Goal: Task Accomplishment & Management: Complete application form

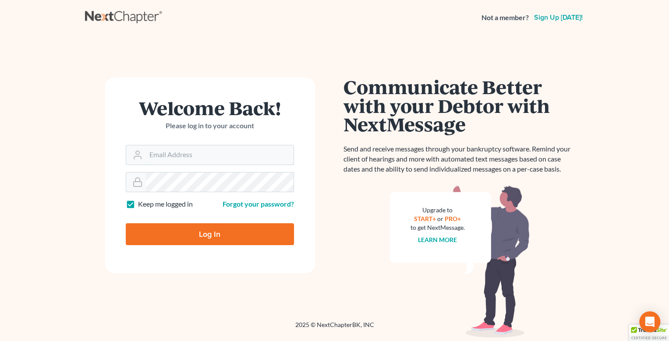
type input "[EMAIL_ADDRESS][DOMAIN_NAME]"
click at [206, 234] on input "Log In" at bounding box center [210, 234] width 168 height 22
type input "Thinking..."
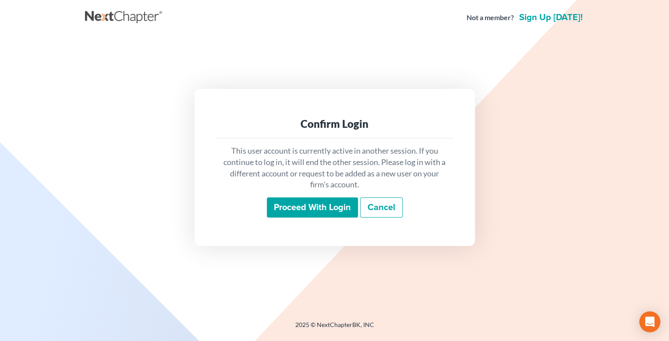
click at [314, 206] on input "Proceed with login" at bounding box center [312, 207] width 91 height 20
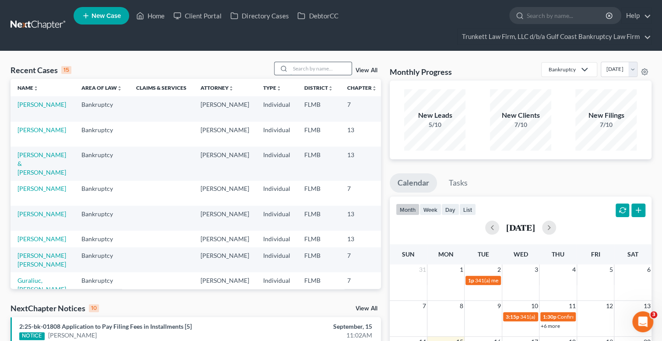
click at [317, 68] on input "search" at bounding box center [320, 68] width 61 height 13
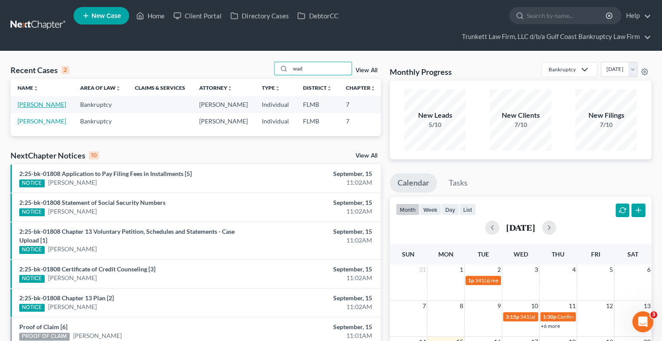
type input "wad"
click at [39, 103] on link "[PERSON_NAME]" at bounding box center [42, 104] width 49 height 7
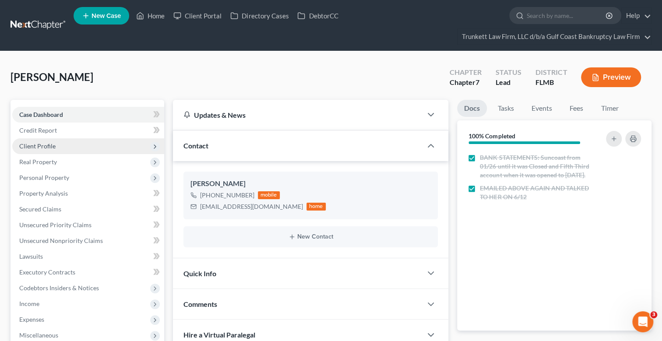
click at [52, 148] on span "Client Profile" at bounding box center [37, 145] width 36 height 7
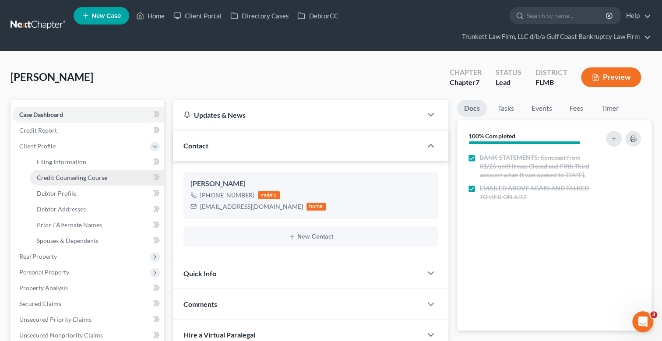
click at [61, 176] on span "Credit Counseling Course" at bounding box center [72, 177] width 71 height 7
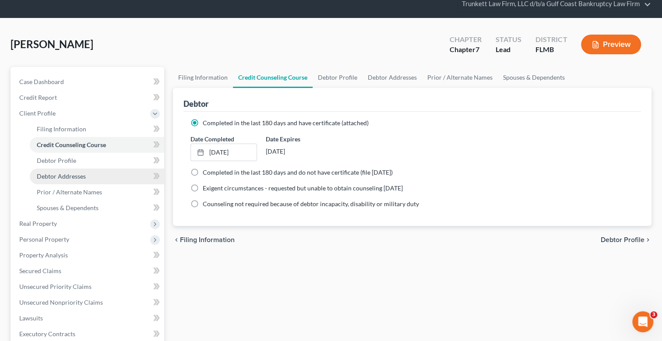
scroll to position [87, 0]
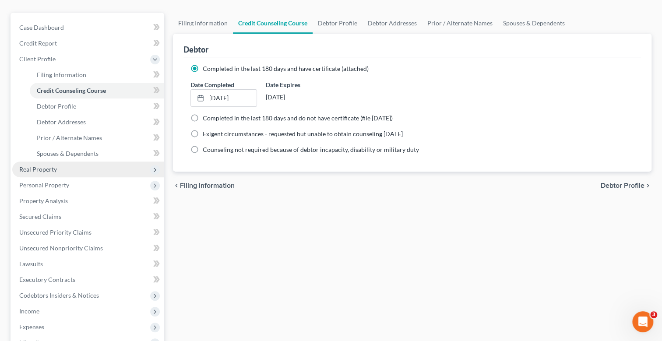
click at [57, 168] on span "Real Property" at bounding box center [88, 170] width 152 height 16
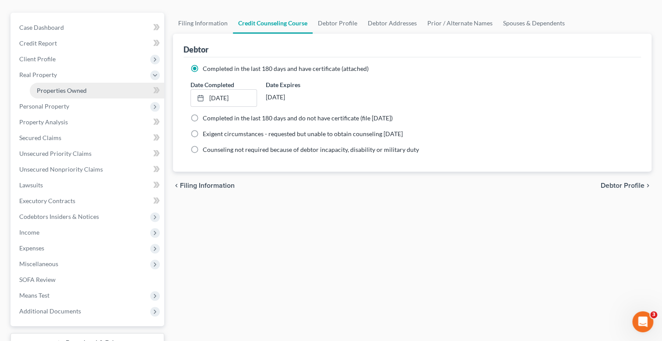
click at [82, 87] on span "Properties Owned" at bounding box center [62, 90] width 50 height 7
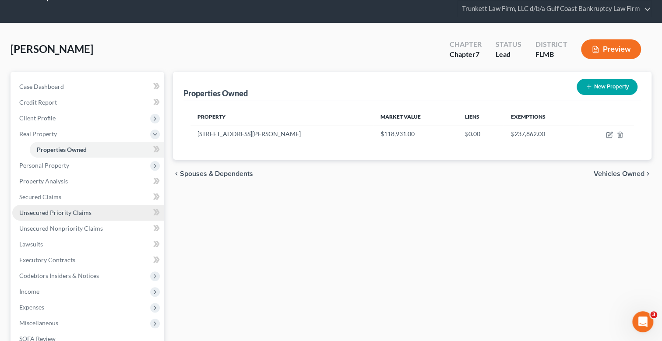
scroll to position [43, 0]
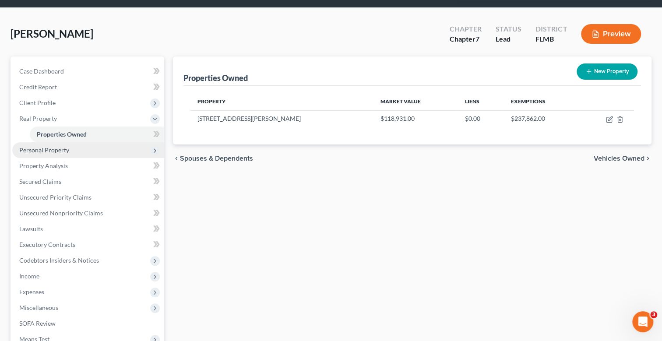
click at [62, 148] on span "Personal Property" at bounding box center [44, 149] width 50 height 7
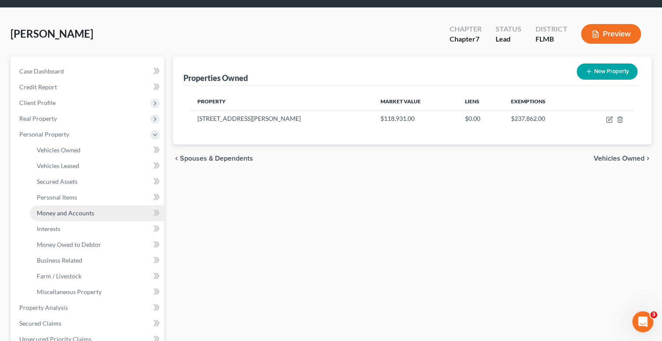
click at [87, 213] on span "Money and Accounts" at bounding box center [65, 212] width 57 height 7
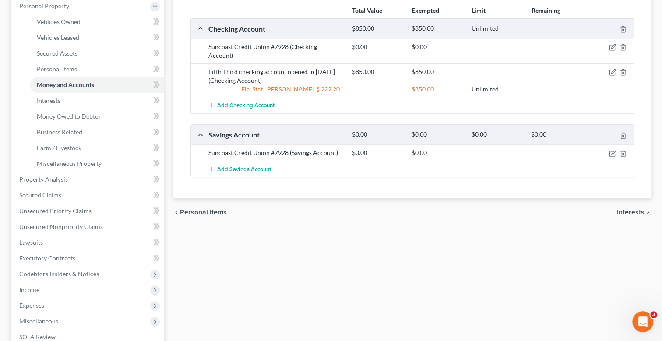
scroll to position [175, 0]
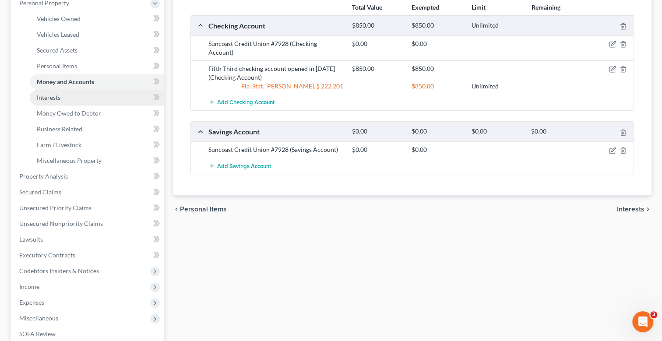
click at [59, 97] on span "Interests" at bounding box center [49, 97] width 24 height 7
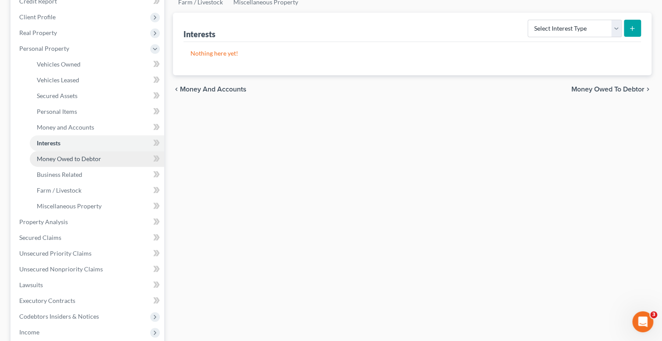
scroll to position [131, 0]
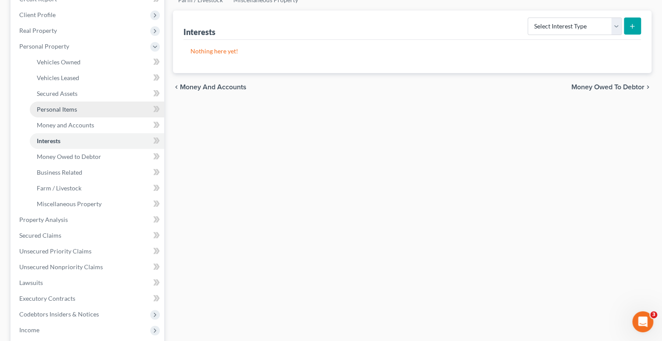
click at [68, 107] on span "Personal Items" at bounding box center [57, 109] width 40 height 7
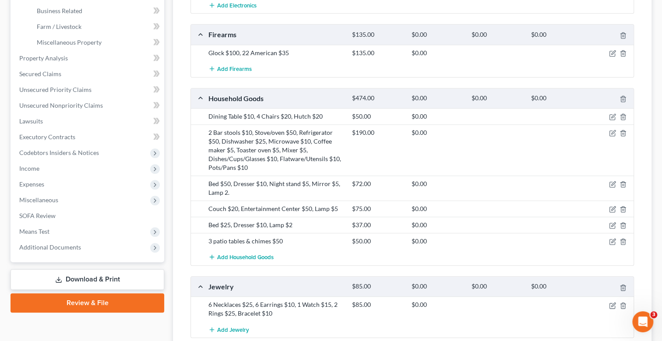
scroll to position [286, 0]
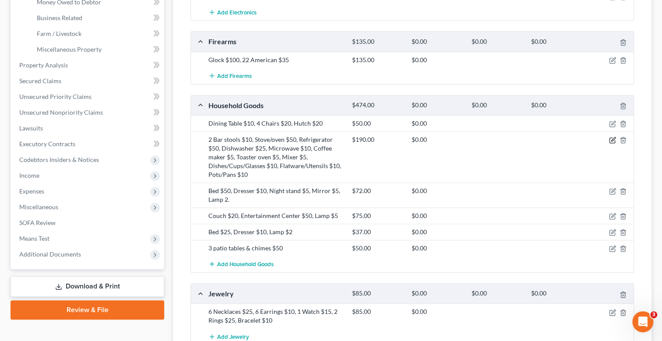
click at [611, 137] on icon "button" at bounding box center [612, 140] width 7 height 7
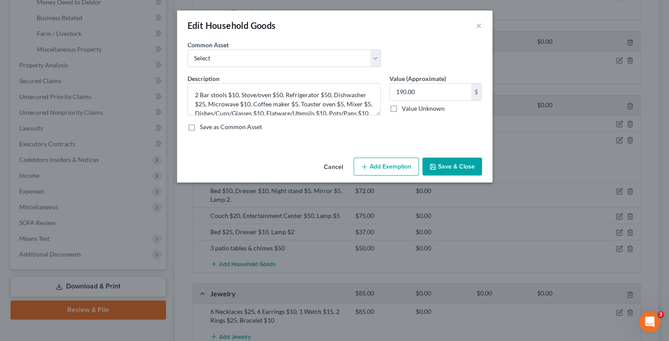
click at [391, 162] on button "Add Exemption" at bounding box center [385, 167] width 65 height 18
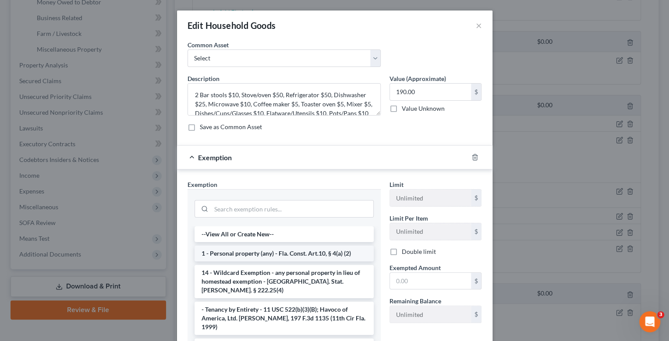
click at [307, 254] on li "1 - Personal property (any) - Fla. Const. Art.10, § 4(a) (2)" at bounding box center [283, 254] width 179 height 16
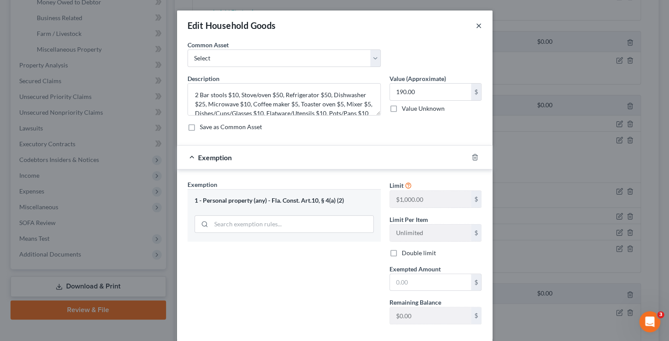
drag, startPoint x: 474, startPoint y: 25, endPoint x: 387, endPoint y: 67, distance: 97.0
click at [476, 25] on button "×" at bounding box center [479, 25] width 6 height 11
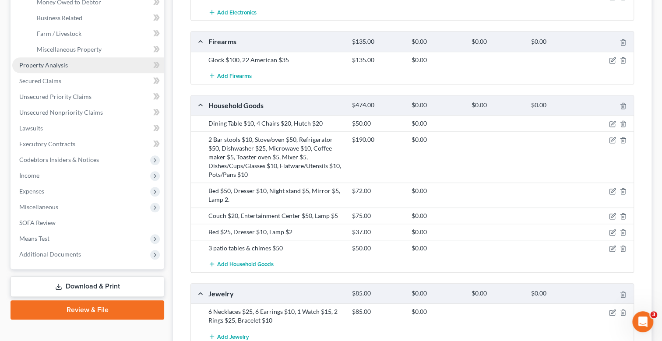
click at [63, 62] on span "Property Analysis" at bounding box center [43, 64] width 49 height 7
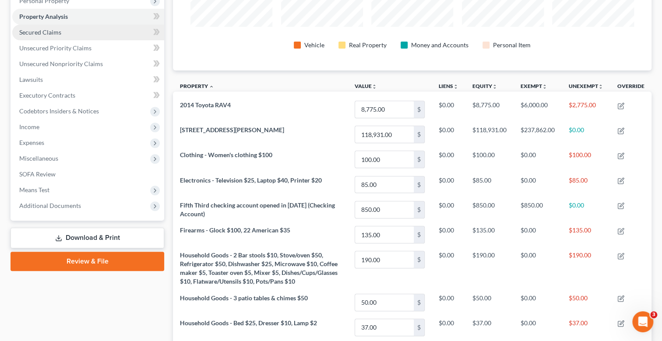
scroll to position [118, 0]
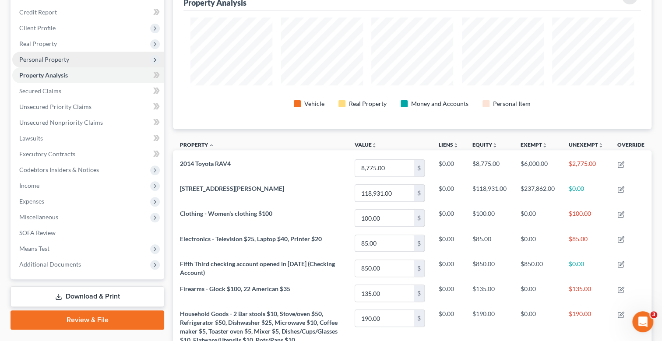
click at [50, 59] on span "Personal Property" at bounding box center [44, 59] width 50 height 7
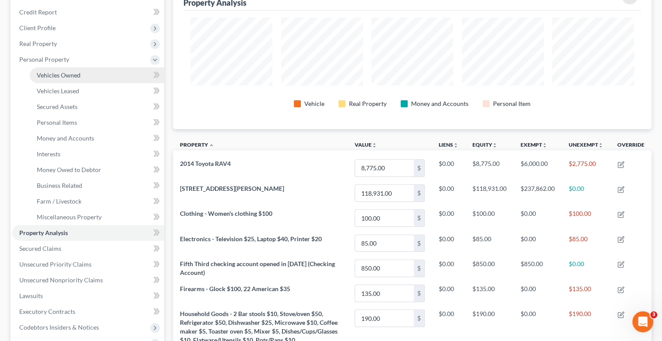
click at [68, 68] on link "Vehicles Owned" at bounding box center [97, 75] width 134 height 16
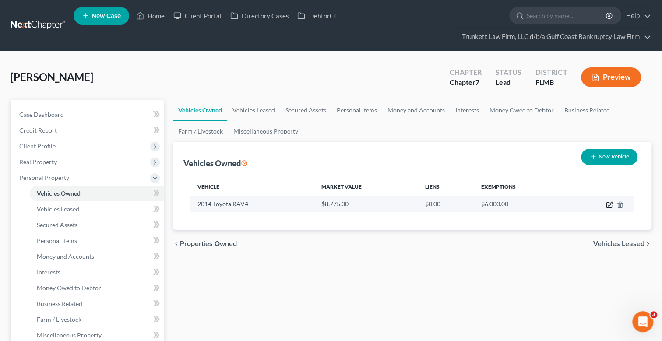
click at [609, 203] on icon "button" at bounding box center [609, 205] width 5 height 5
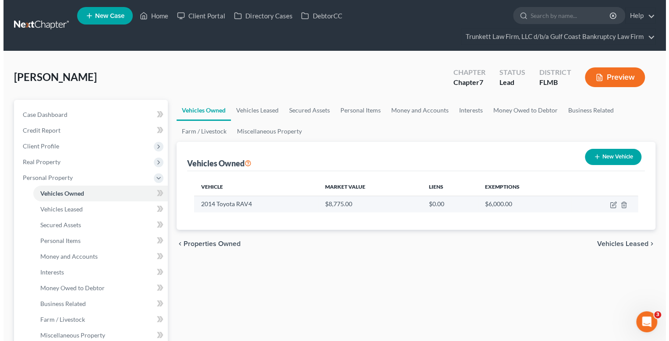
select select "0"
select select "12"
select select "3"
select select "0"
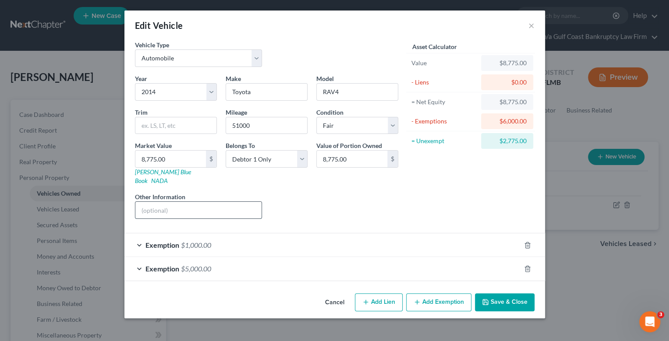
click at [173, 202] on input "text" at bounding box center [198, 210] width 127 height 17
type input "value per appraisal from Nationwide"
click at [501, 293] on button "Save & Close" at bounding box center [505, 302] width 60 height 18
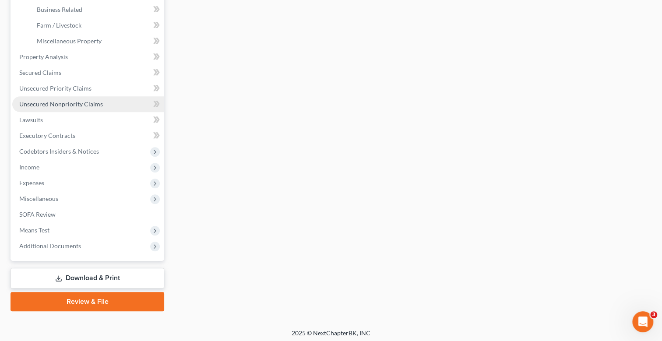
scroll to position [296, 0]
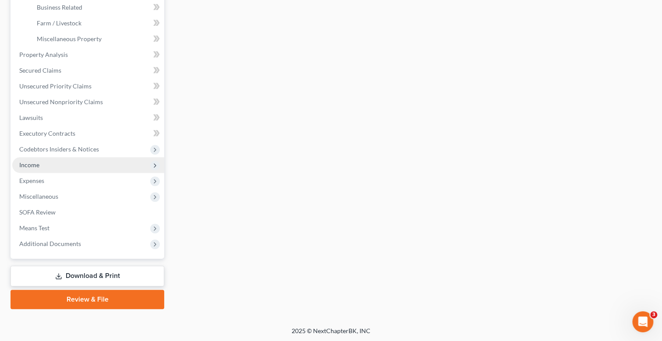
click at [47, 161] on span "Income" at bounding box center [88, 165] width 152 height 16
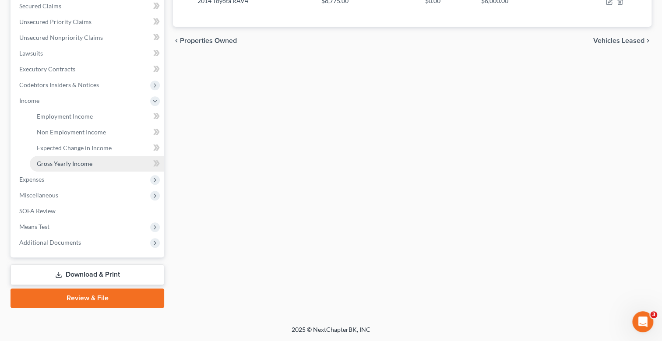
scroll to position [202, 0]
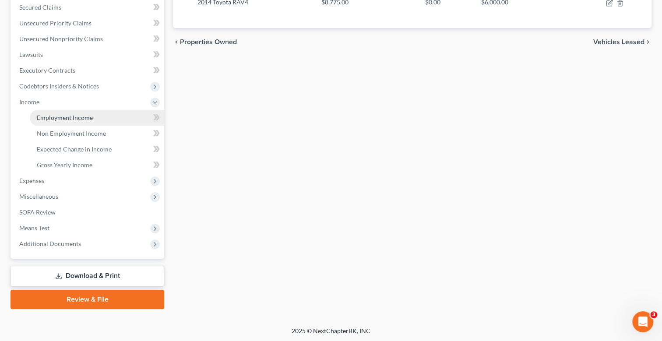
click at [83, 120] on link "Employment Income" at bounding box center [97, 118] width 134 height 16
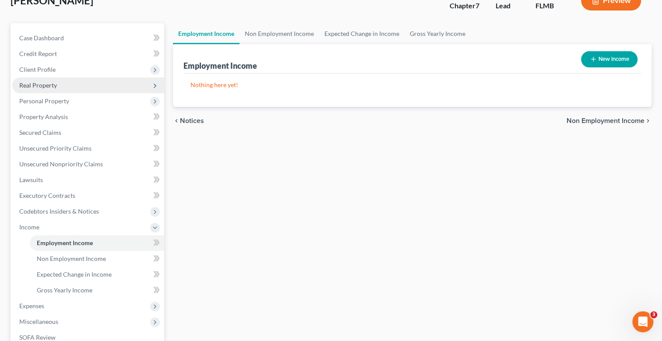
scroll to position [87, 0]
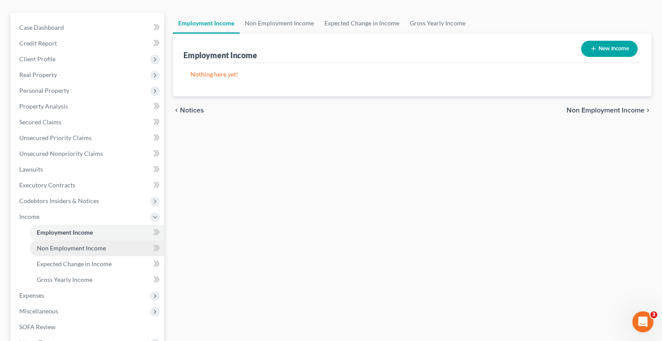
click at [96, 247] on span "Non Employment Income" at bounding box center [71, 247] width 69 height 7
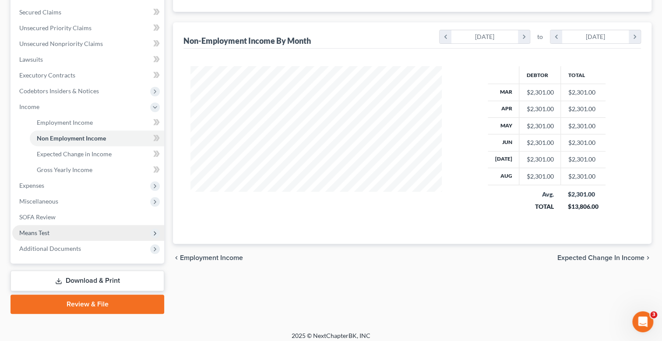
scroll to position [202, 0]
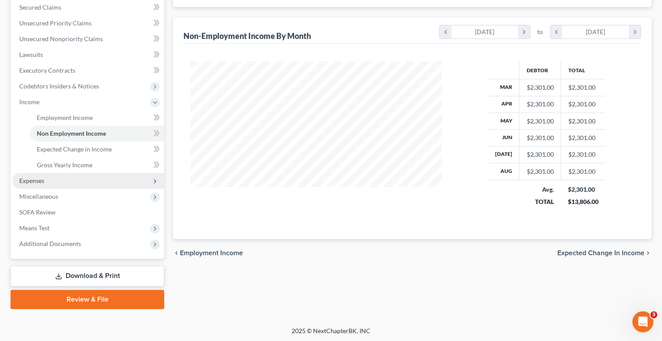
click at [49, 183] on span "Expenses" at bounding box center [88, 181] width 152 height 16
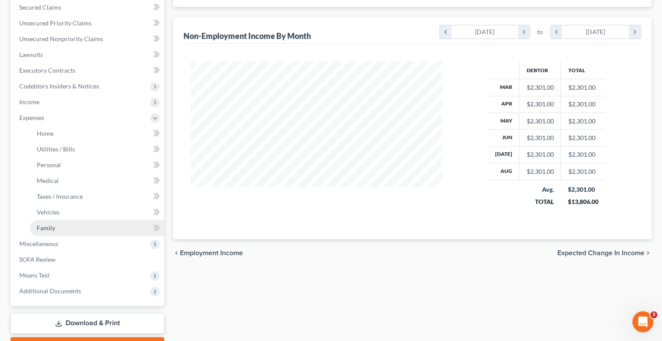
click at [54, 226] on span "Family" at bounding box center [46, 227] width 18 height 7
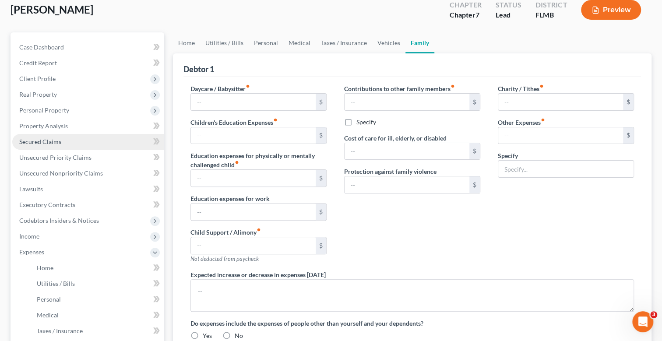
type input "0.00"
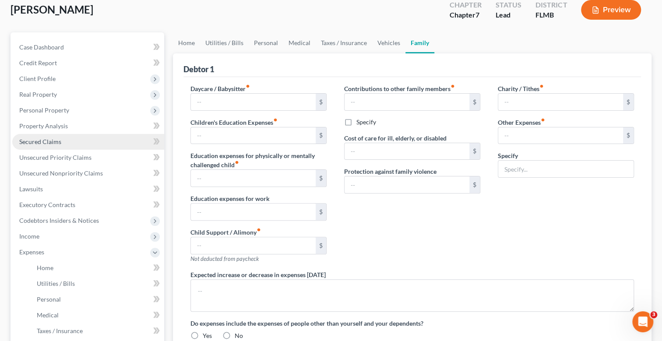
type input "0.00"
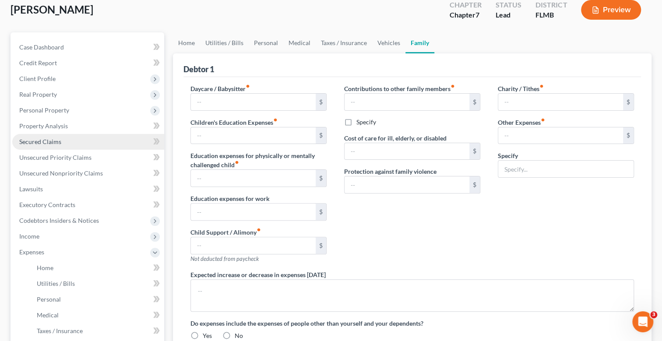
radio input "true"
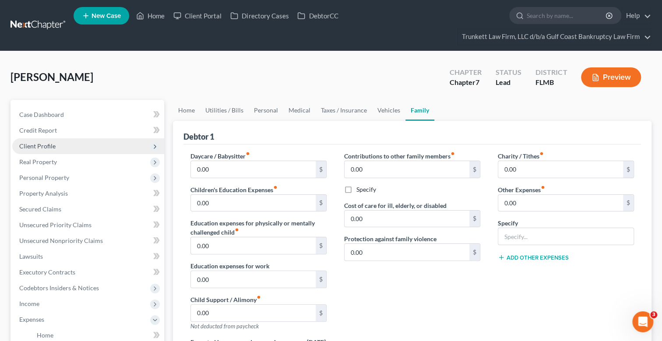
click at [53, 145] on span "Client Profile" at bounding box center [37, 145] width 36 height 7
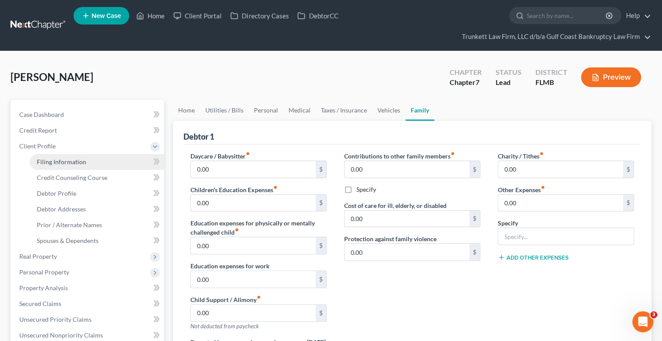
click at [79, 161] on span "Filing Information" at bounding box center [61, 161] width 49 height 7
select select "1"
select select "0"
select select "9"
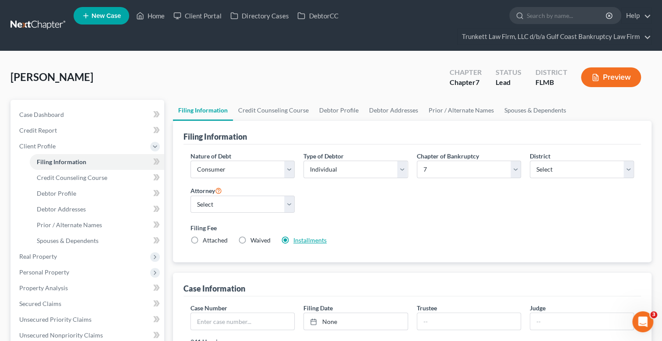
click at [312, 238] on link "Installments" at bounding box center [309, 239] width 33 height 7
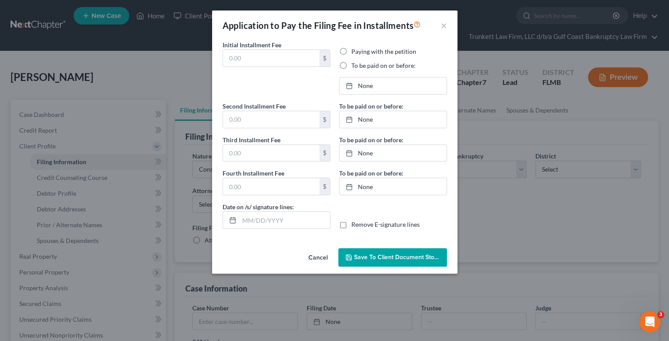
type input "100.00"
radio input "true"
type input "100.00"
type input "138.00"
type input "0.00"
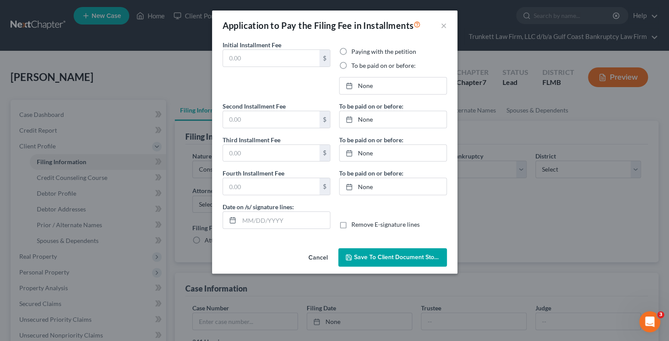
type input "[DATE]"
click at [376, 81] on link "[DATE]" at bounding box center [392, 86] width 107 height 17
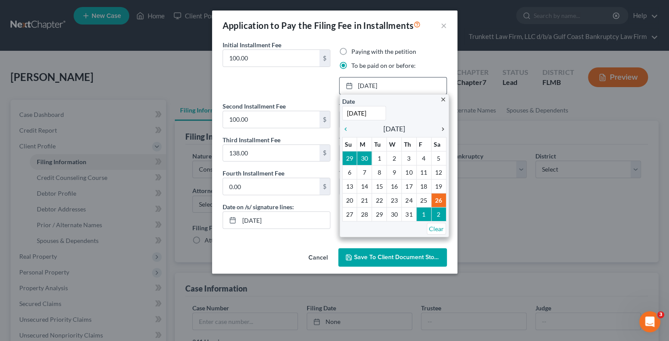
click at [444, 131] on icon "chevron_right" at bounding box center [440, 129] width 11 height 7
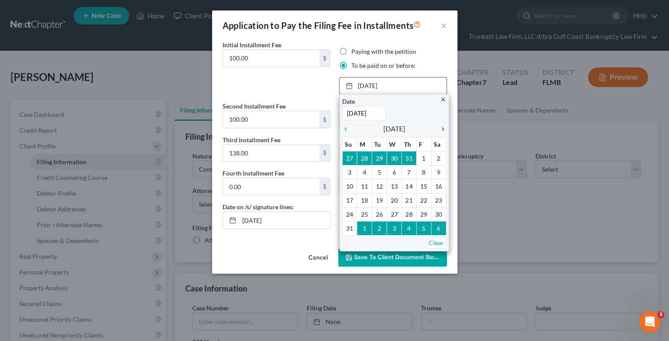
click at [444, 131] on icon "chevron_right" at bounding box center [440, 129] width 11 height 7
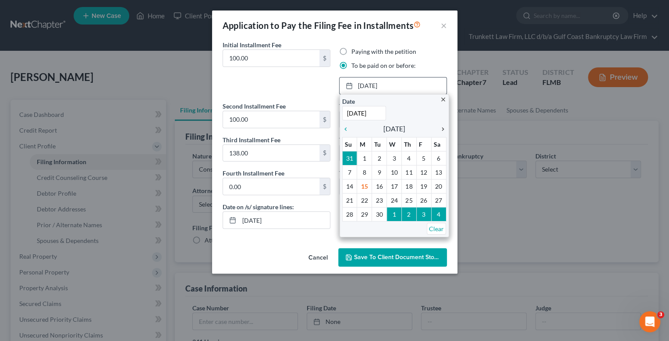
click at [444, 131] on icon "chevron_right" at bounding box center [440, 129] width 11 height 7
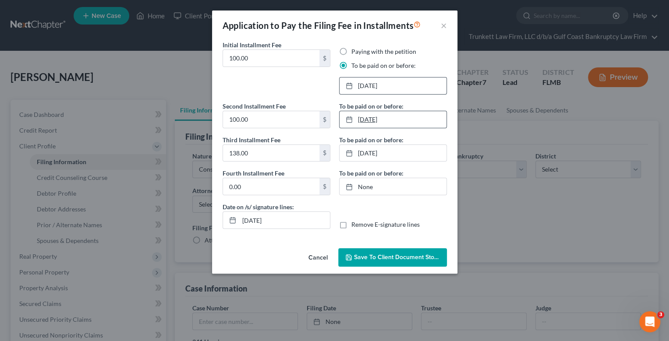
click at [375, 120] on link "[DATE]" at bounding box center [392, 119] width 107 height 17
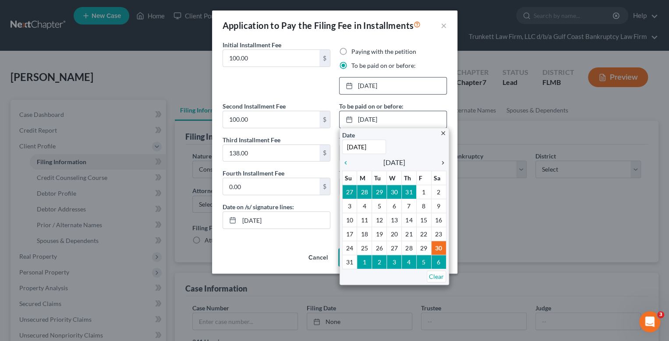
click at [442, 160] on icon "chevron_right" at bounding box center [440, 162] width 11 height 7
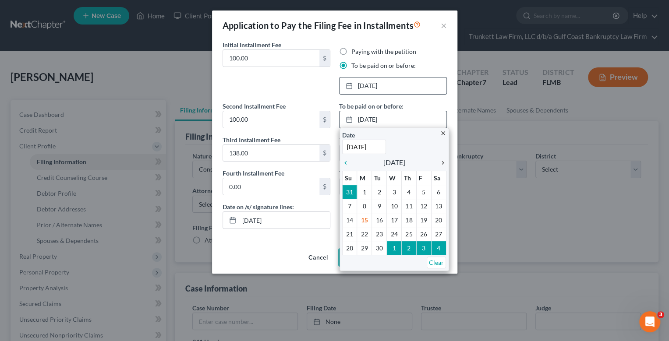
click at [442, 161] on icon "chevron_right" at bounding box center [440, 162] width 11 height 7
click at [444, 162] on icon "chevron_right" at bounding box center [440, 162] width 11 height 7
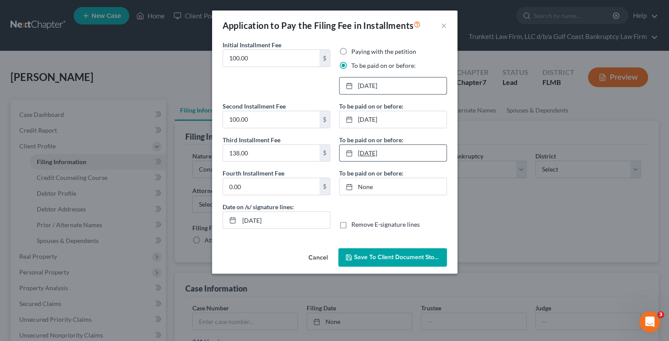
click at [378, 153] on link "[DATE]" at bounding box center [392, 153] width 107 height 17
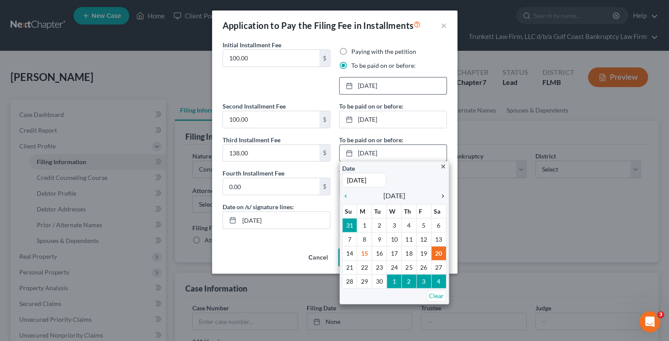
click at [441, 197] on icon "chevron_right" at bounding box center [440, 196] width 11 height 7
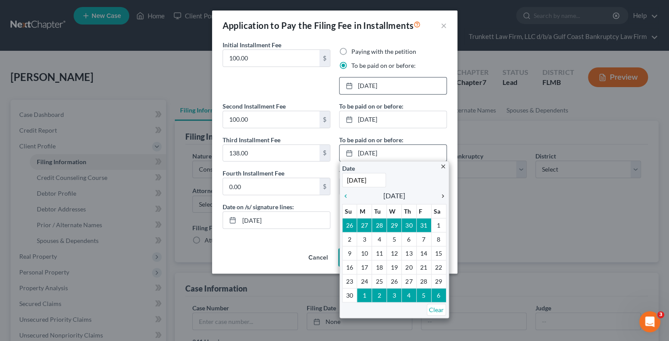
click at [441, 197] on icon "chevron_right" at bounding box center [440, 196] width 11 height 7
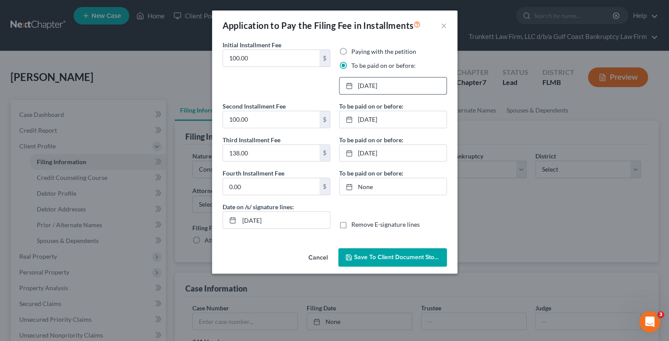
click at [395, 255] on span "Save to Client Document Storage" at bounding box center [400, 257] width 93 height 7
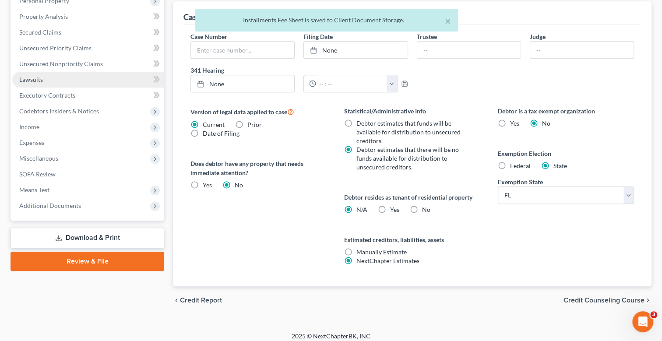
scroll to position [276, 0]
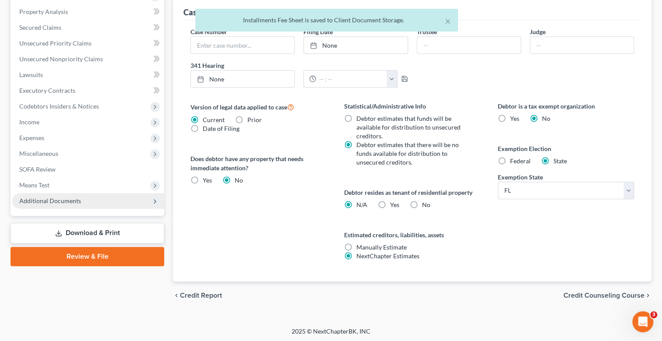
drag, startPoint x: 55, startPoint y: 197, endPoint x: 63, endPoint y: 201, distance: 9.6
click at [55, 197] on span "Additional Documents" at bounding box center [50, 200] width 62 height 7
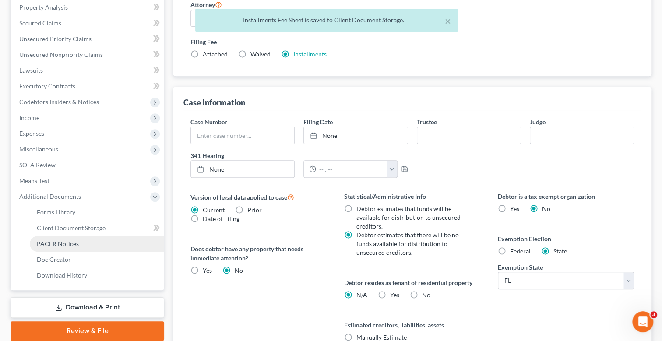
scroll to position [182, 0]
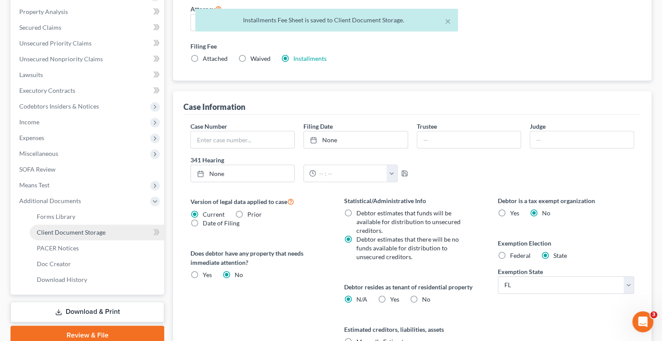
drag, startPoint x: 67, startPoint y: 227, endPoint x: 125, endPoint y: 230, distance: 58.3
click at [67, 229] on span "Client Document Storage" at bounding box center [71, 232] width 69 height 7
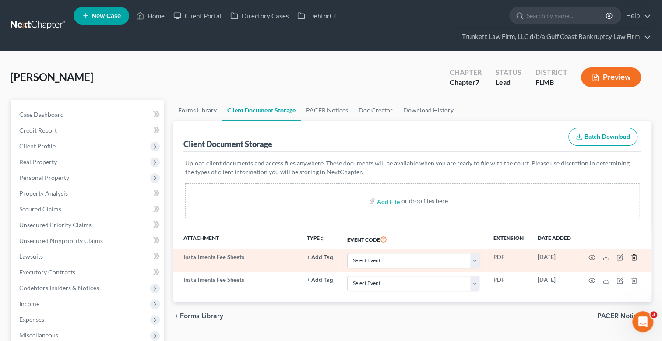
click at [631, 256] on icon "button" at bounding box center [634, 257] width 7 height 7
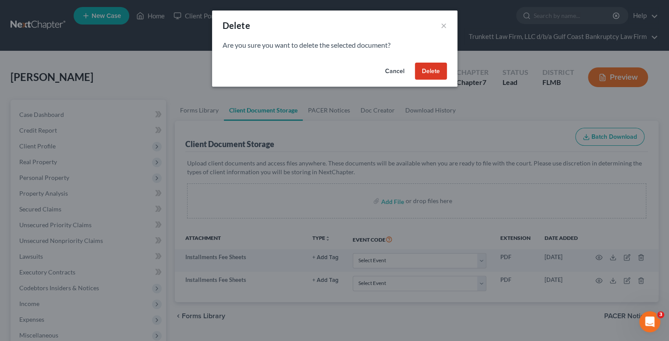
click at [425, 72] on button "Delete" at bounding box center [431, 72] width 32 height 18
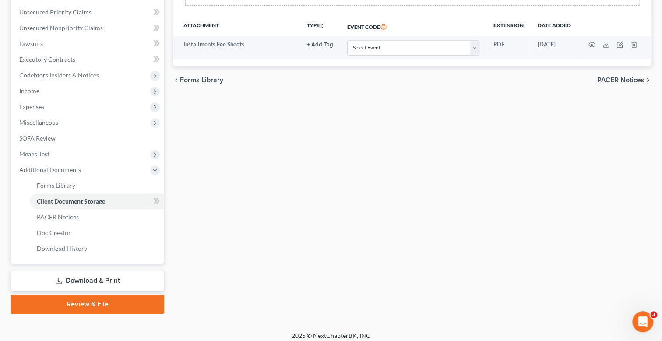
scroll to position [218, 0]
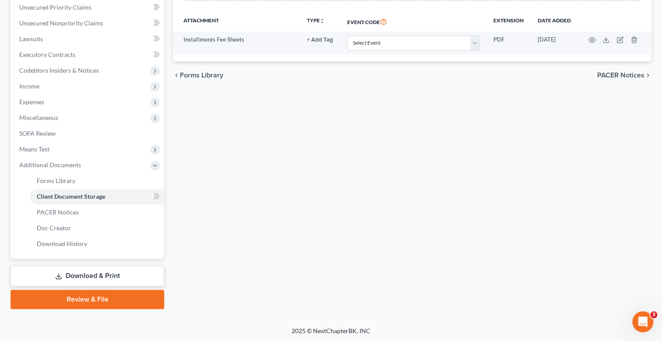
click at [100, 273] on link "Download & Print" at bounding box center [88, 276] width 154 height 21
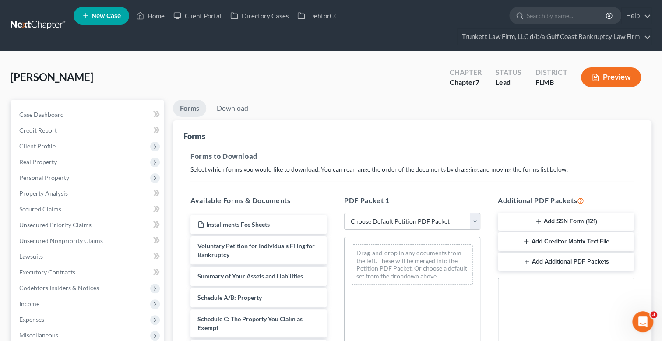
click at [381, 222] on select "Choose Default Petition PDF Packet Complete Bankruptcy Petition (all forms and …" at bounding box center [412, 222] width 136 height 18
select select "0"
click at [344, 213] on select "Choose Default Petition PDF Packet Complete Bankruptcy Petition (all forms and …" at bounding box center [412, 222] width 136 height 18
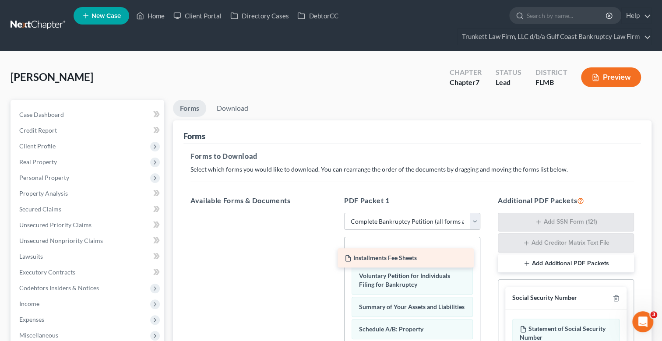
drag, startPoint x: 274, startPoint y: 217, endPoint x: 429, endPoint y: 251, distance: 158.8
click at [334, 213] on div "Installments Fee Sheets Installments Fee Sheets" at bounding box center [258, 213] width 150 height 0
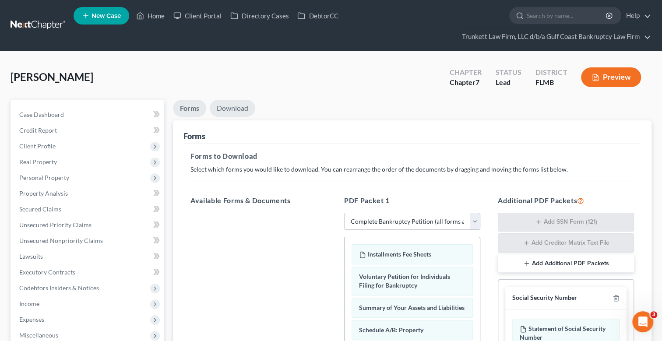
click at [227, 102] on link "Download" at bounding box center [233, 108] width 46 height 17
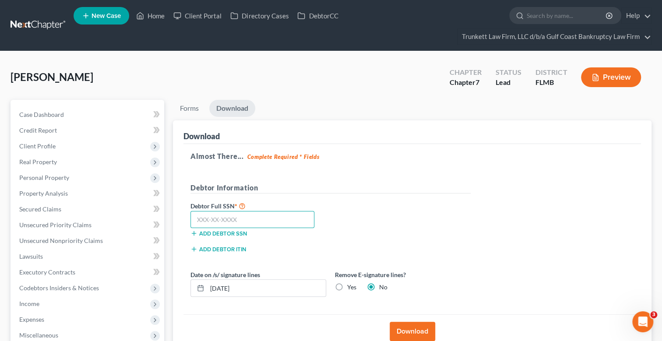
click at [217, 212] on input "text" at bounding box center [252, 220] width 124 height 18
click at [219, 219] on input "text" at bounding box center [252, 220] width 124 height 18
type input "286-40-9312"
click at [414, 331] on button "Download" at bounding box center [413, 331] width 46 height 19
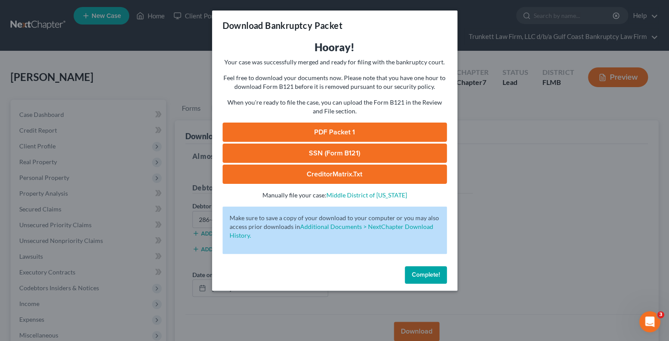
click at [428, 273] on span "Complete!" at bounding box center [426, 274] width 28 height 7
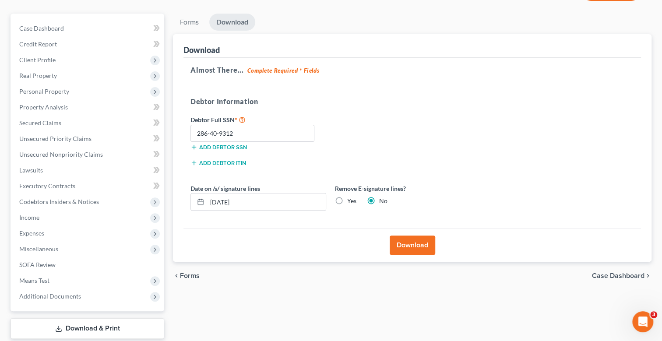
scroll to position [87, 0]
click at [419, 242] on button "Download" at bounding box center [413, 244] width 46 height 19
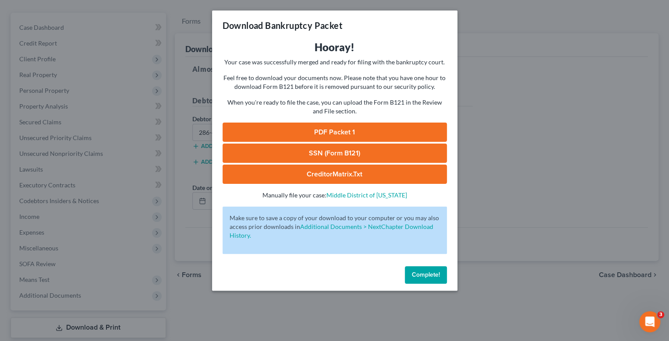
click at [339, 151] on link "SSN (Form B121)" at bounding box center [334, 153] width 224 height 19
click at [342, 130] on link "PDF Packet 1" at bounding box center [334, 132] width 224 height 19
click at [423, 271] on span "Complete!" at bounding box center [426, 274] width 28 height 7
